Goal: Book appointment/travel/reservation

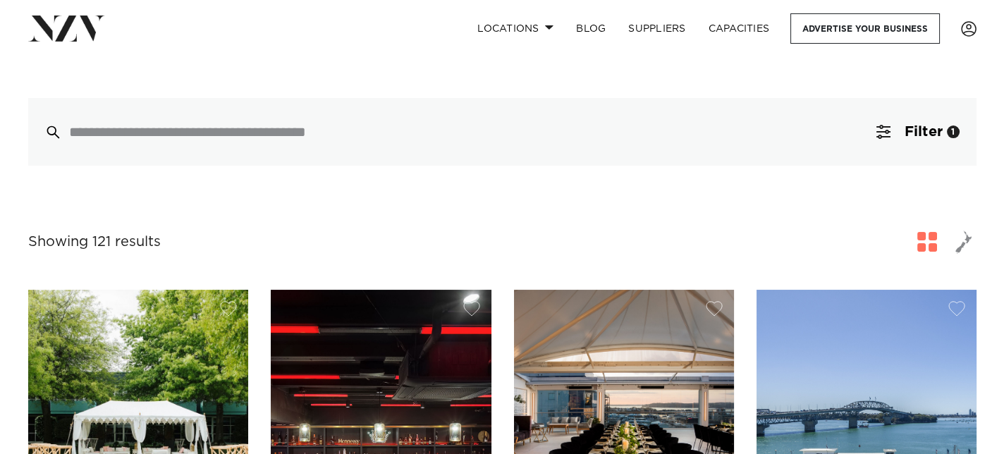
scroll to position [352, 0]
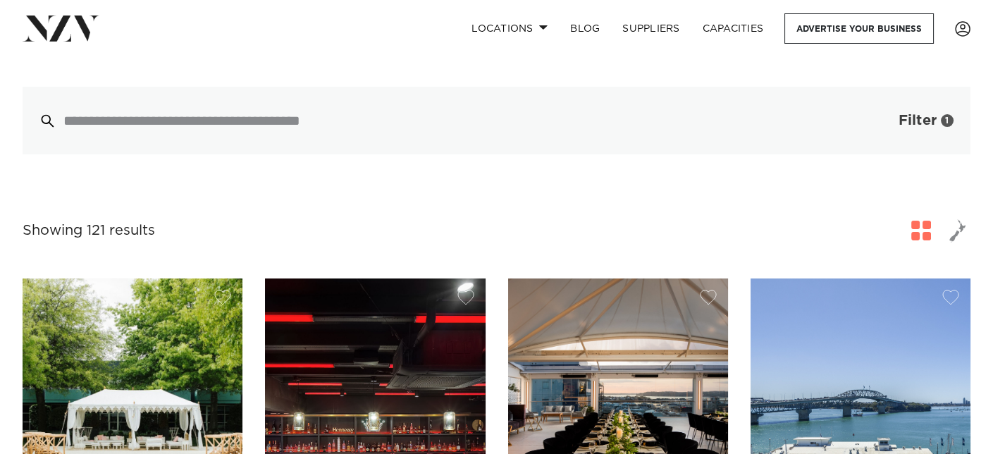
click at [883, 87] on button "Filter 1" at bounding box center [912, 121] width 117 height 68
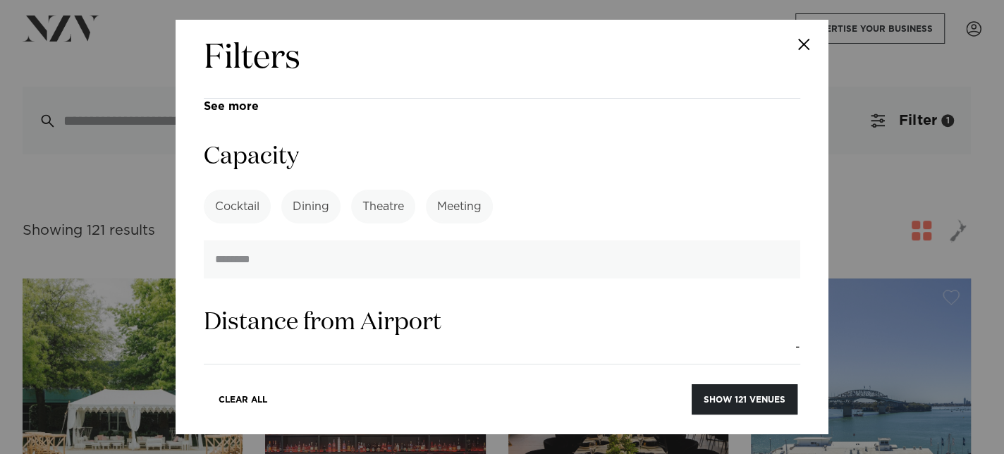
scroll to position [987, 0]
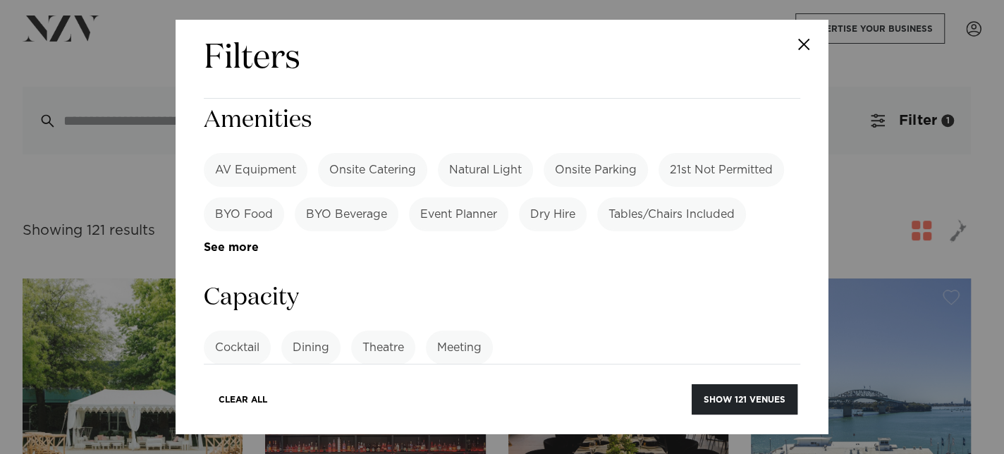
click at [469, 331] on label "Meeting" at bounding box center [459, 348] width 67 height 34
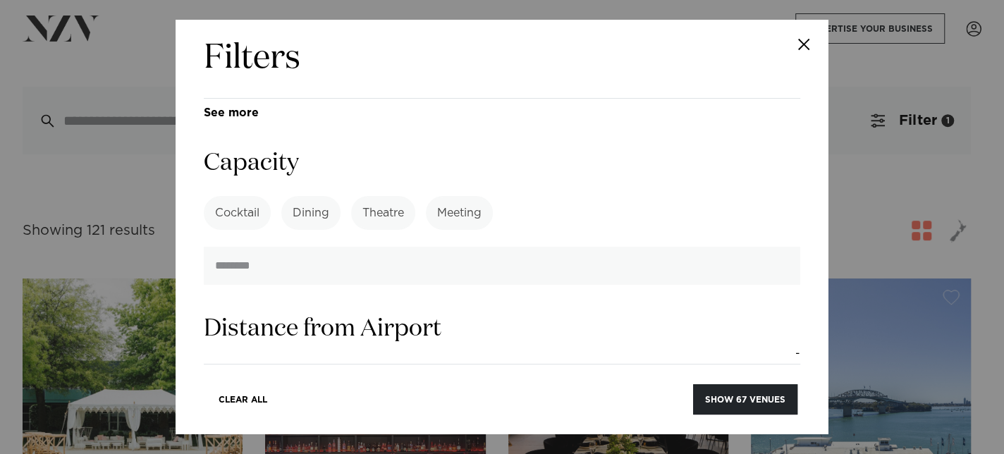
scroll to position [1128, 0]
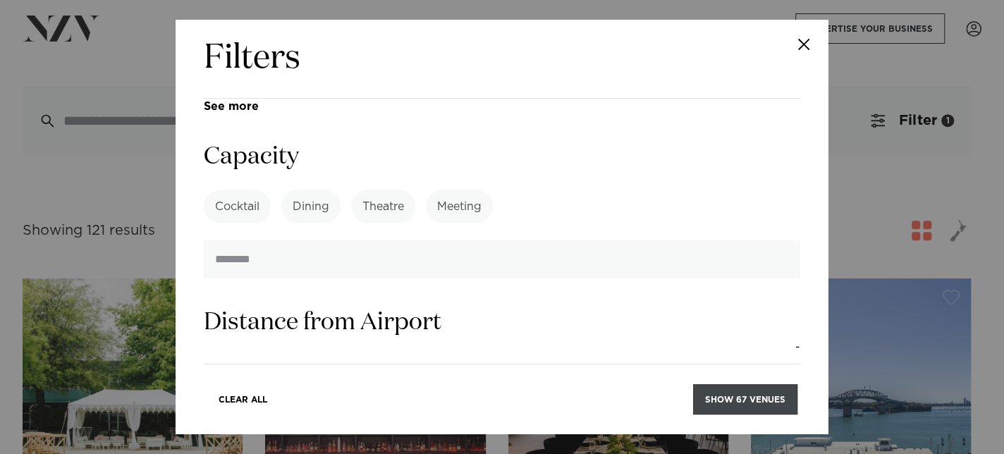
click at [718, 394] on button "Show 67 venues" at bounding box center [745, 399] width 104 height 30
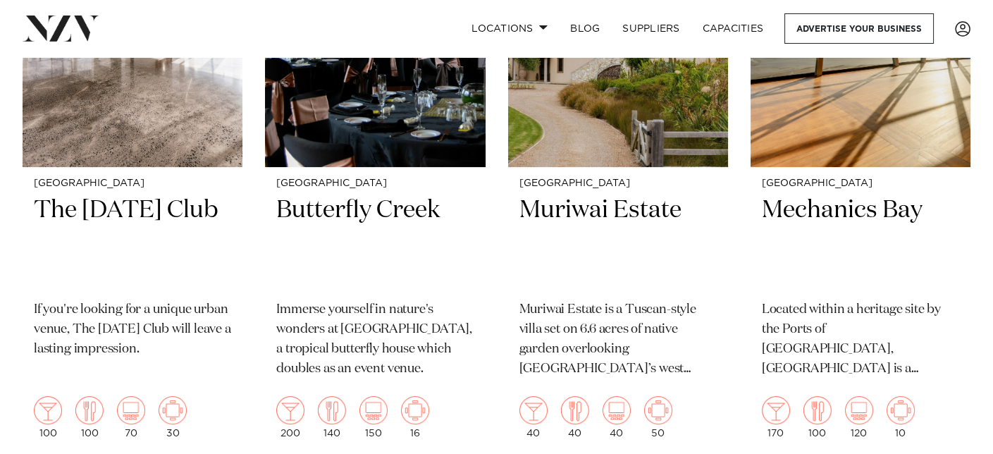
scroll to position [9375, 0]
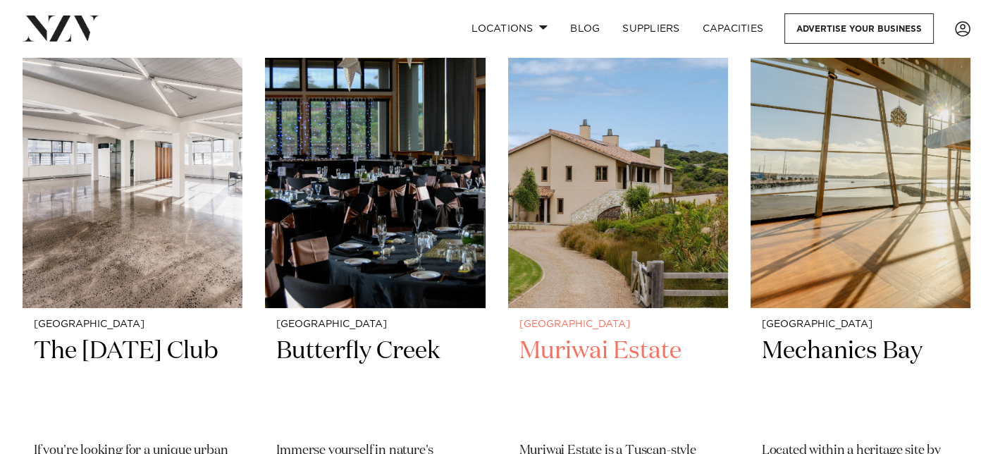
click at [584, 197] on img at bounding box center [618, 160] width 220 height 295
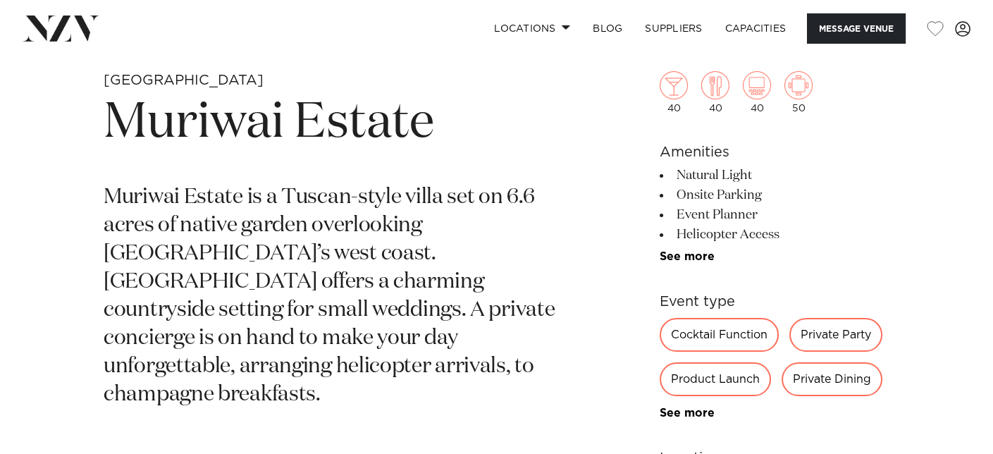
scroll to position [564, 0]
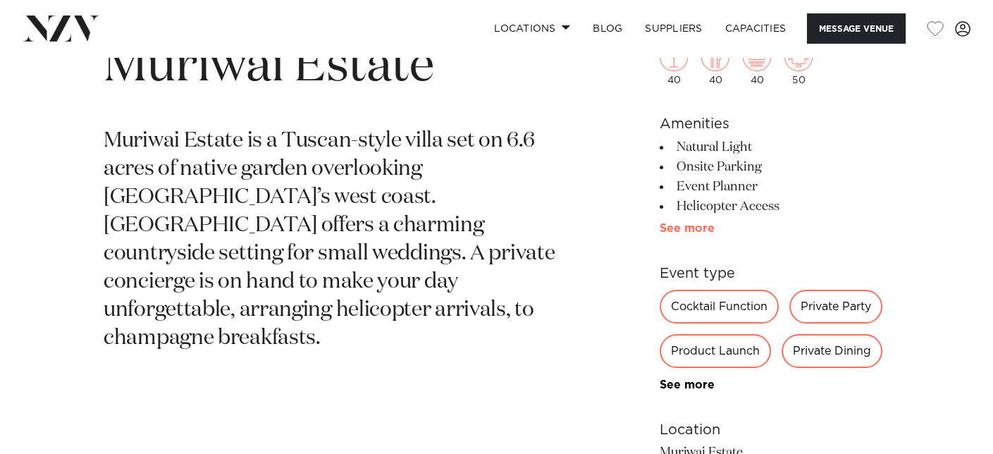
click at [698, 226] on link "See more" at bounding box center [715, 228] width 110 height 11
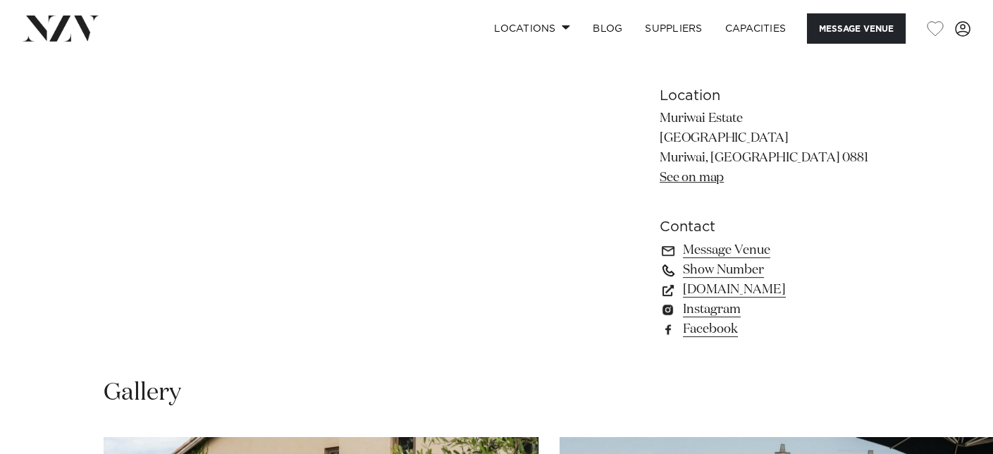
scroll to position [1198, 0]
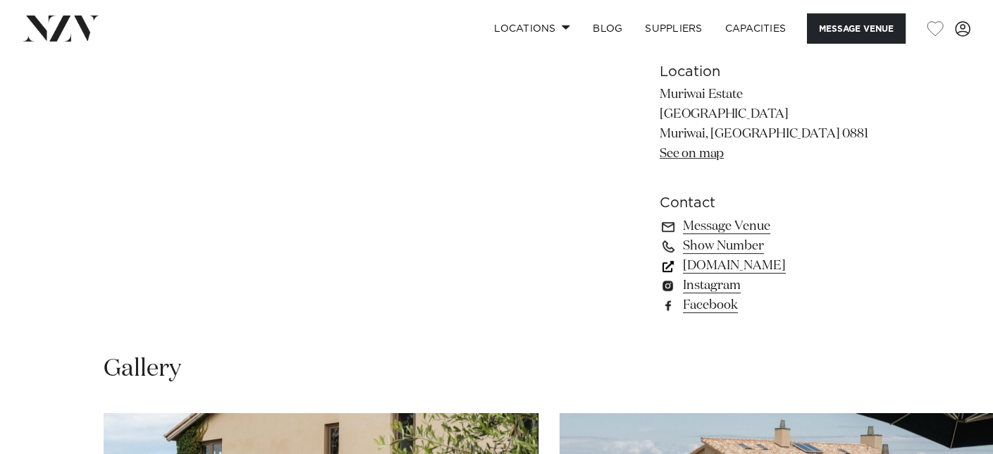
click at [725, 262] on link "muriwaiestate.co.nz" at bounding box center [775, 266] width 230 height 20
